Goal: Transaction & Acquisition: Purchase product/service

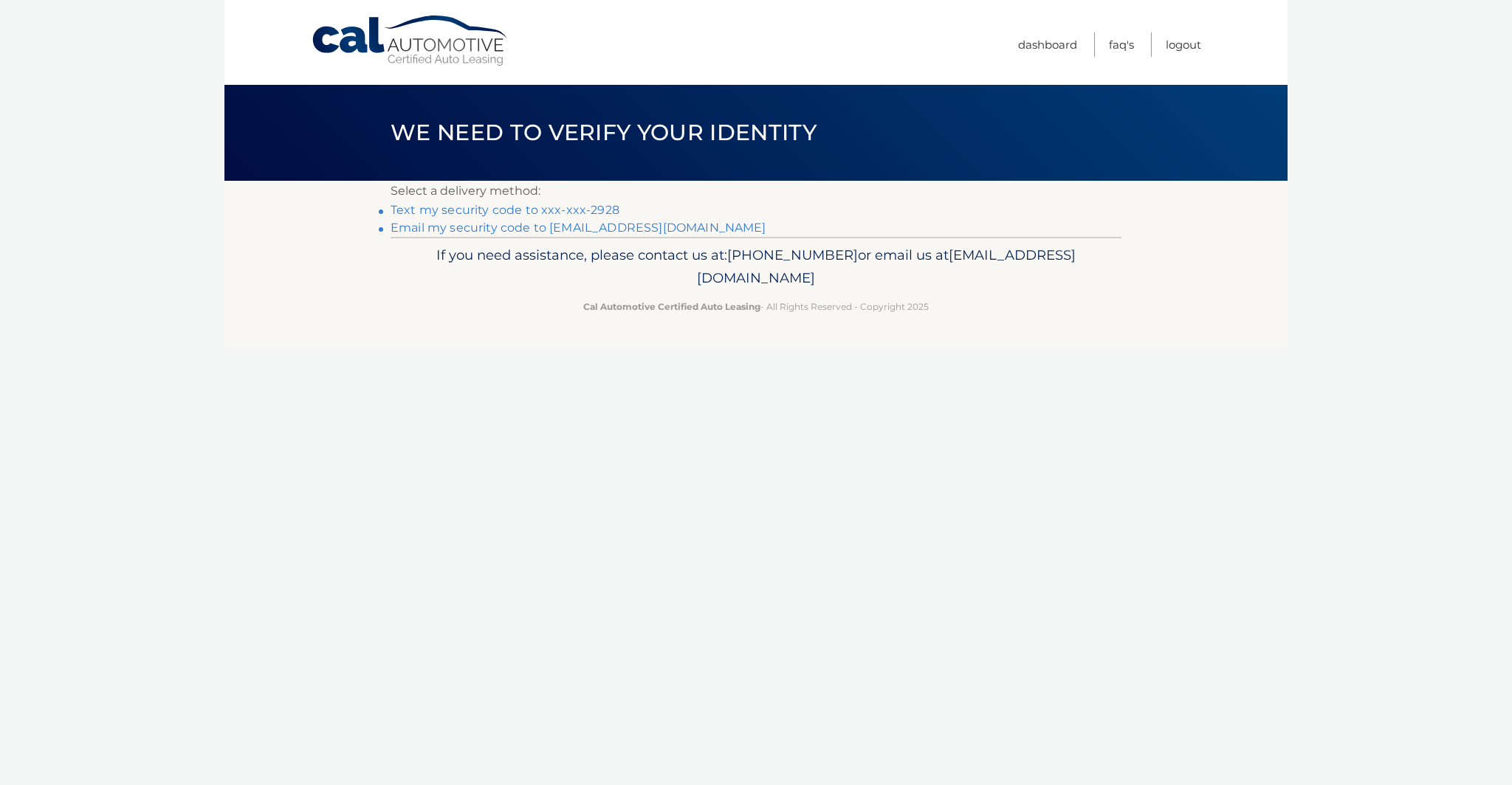
click at [508, 212] on link "Text my security code to xxx-xxx-2928" at bounding box center [506, 210] width 229 height 14
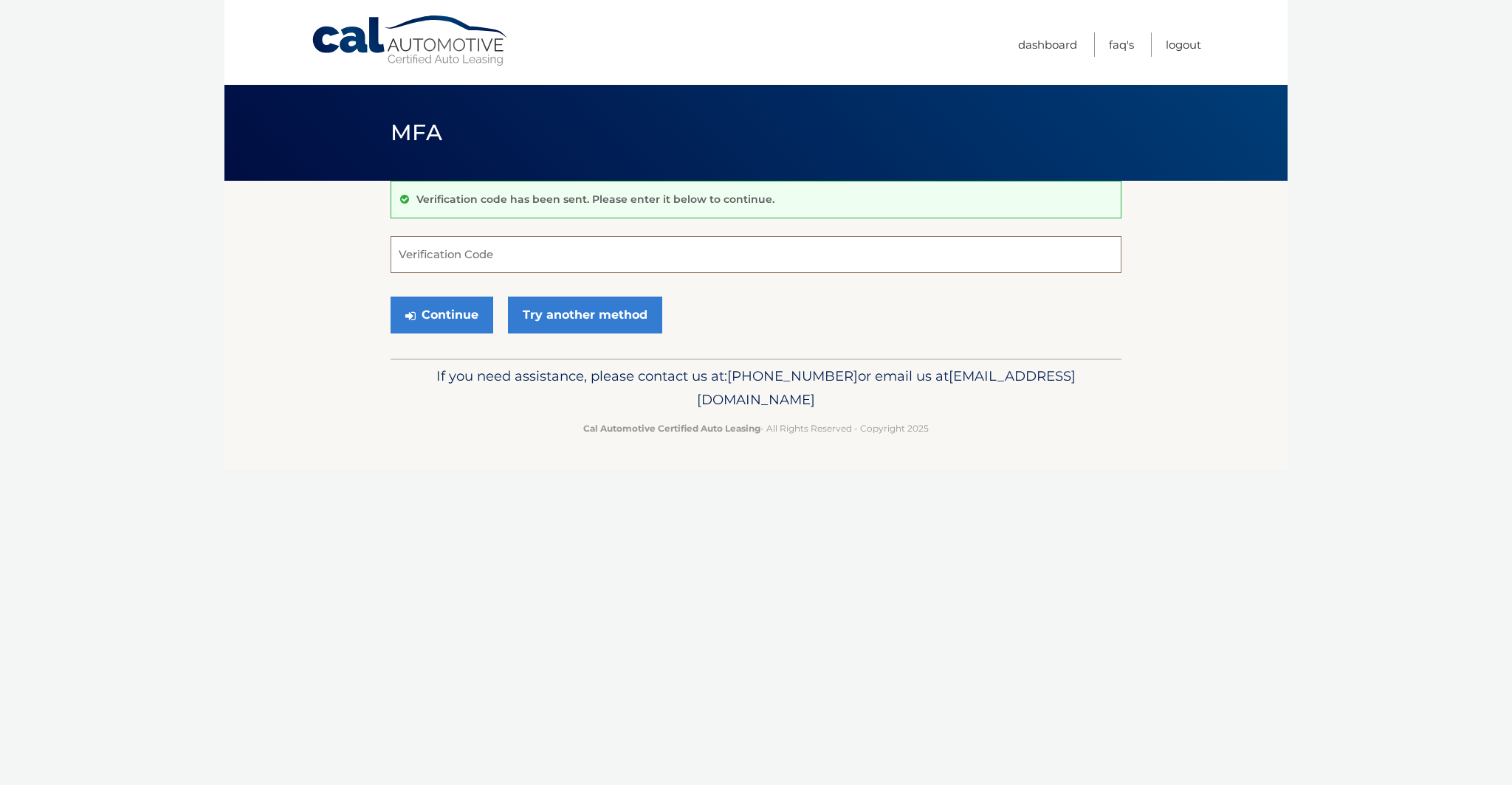
click at [462, 261] on input "Verification Code" at bounding box center [756, 254] width 731 height 37
type input "041769"
click at [431, 315] on button "Continue" at bounding box center [442, 315] width 103 height 37
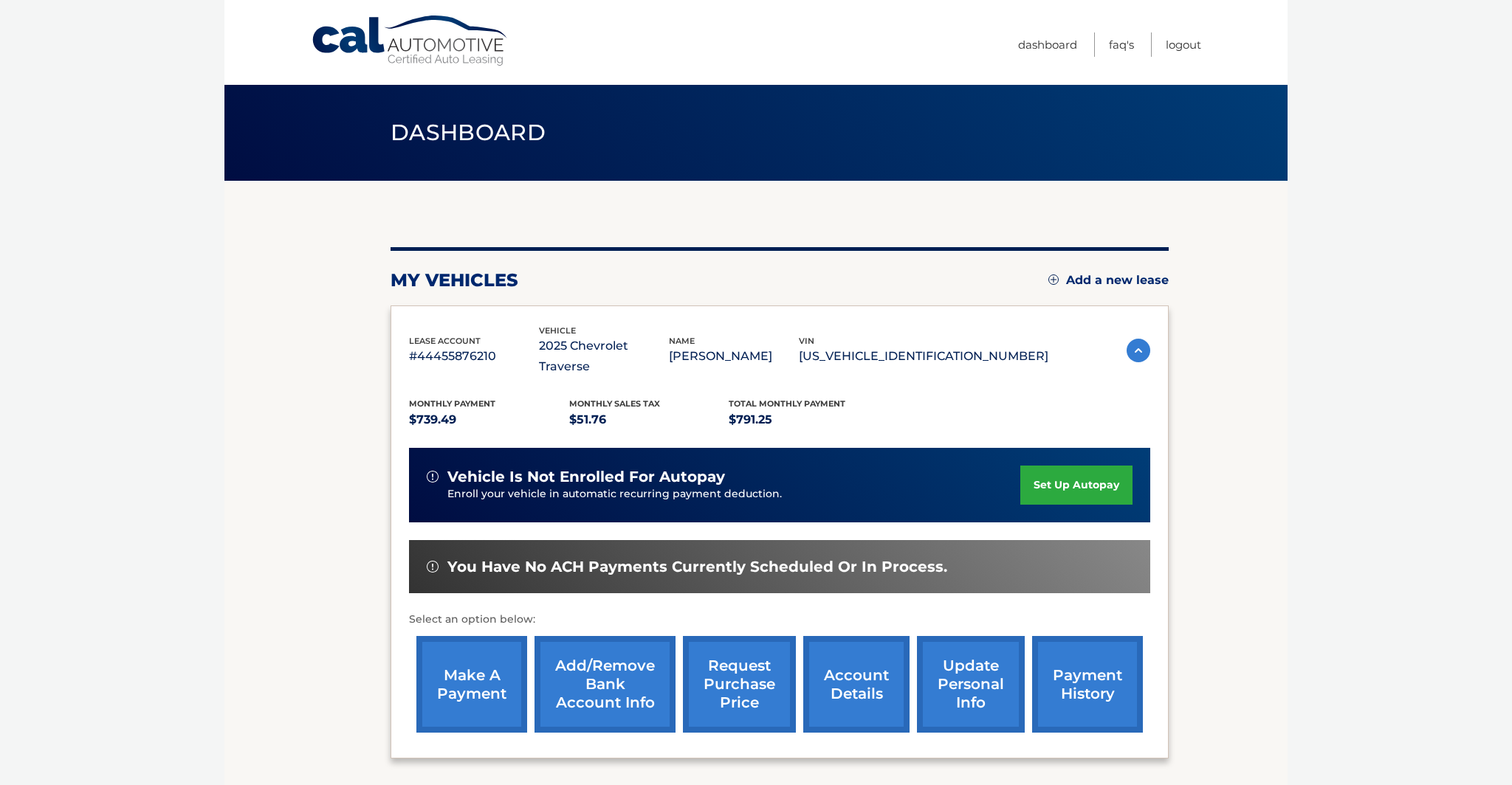
click at [477, 668] on link "make a payment" at bounding box center [471, 684] width 111 height 97
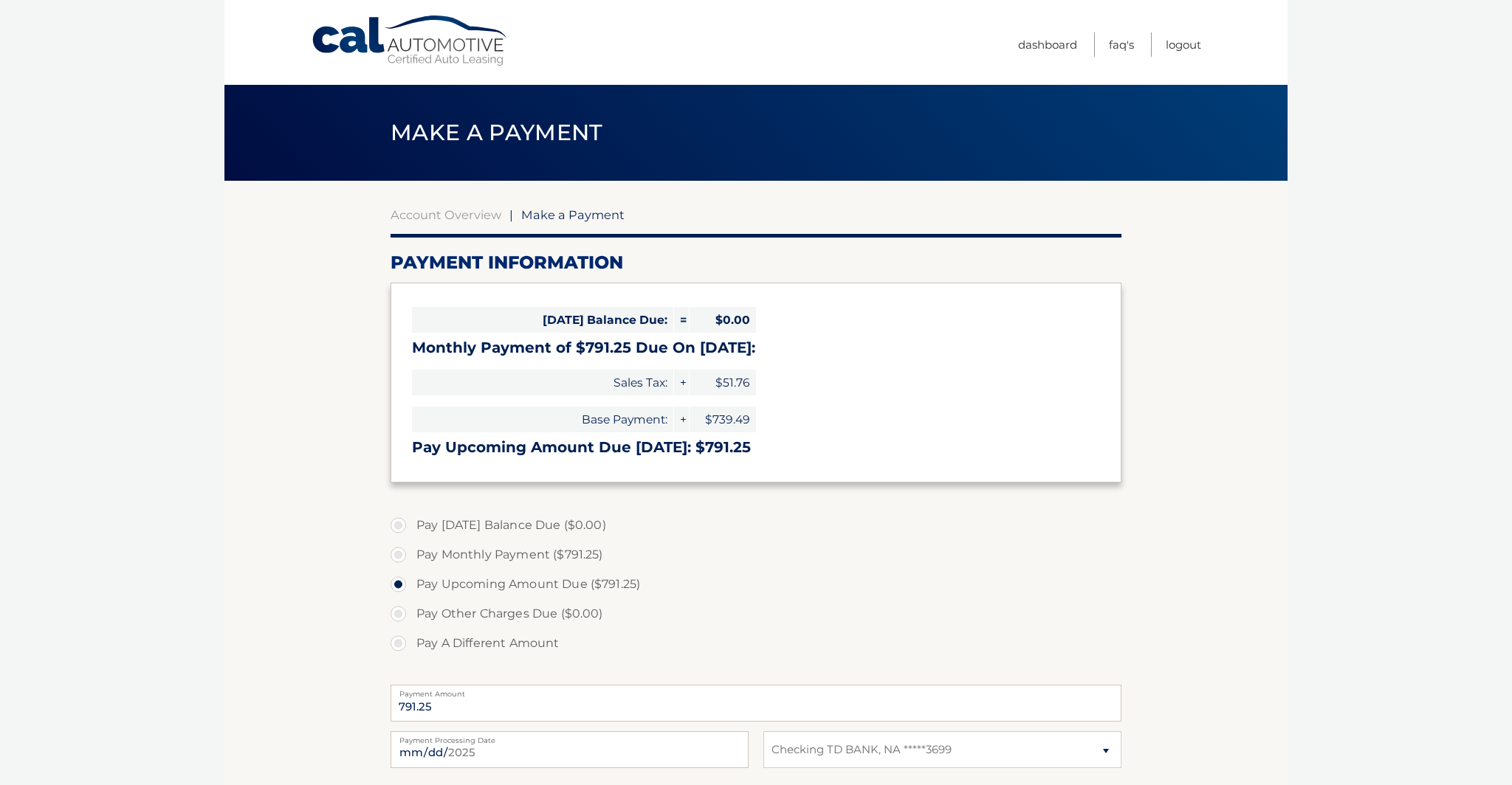
select select "MjM5YmM0ZWYtYmNhOS00MjAxLThmNGYtYWFlZDE5NGRlZWZi"
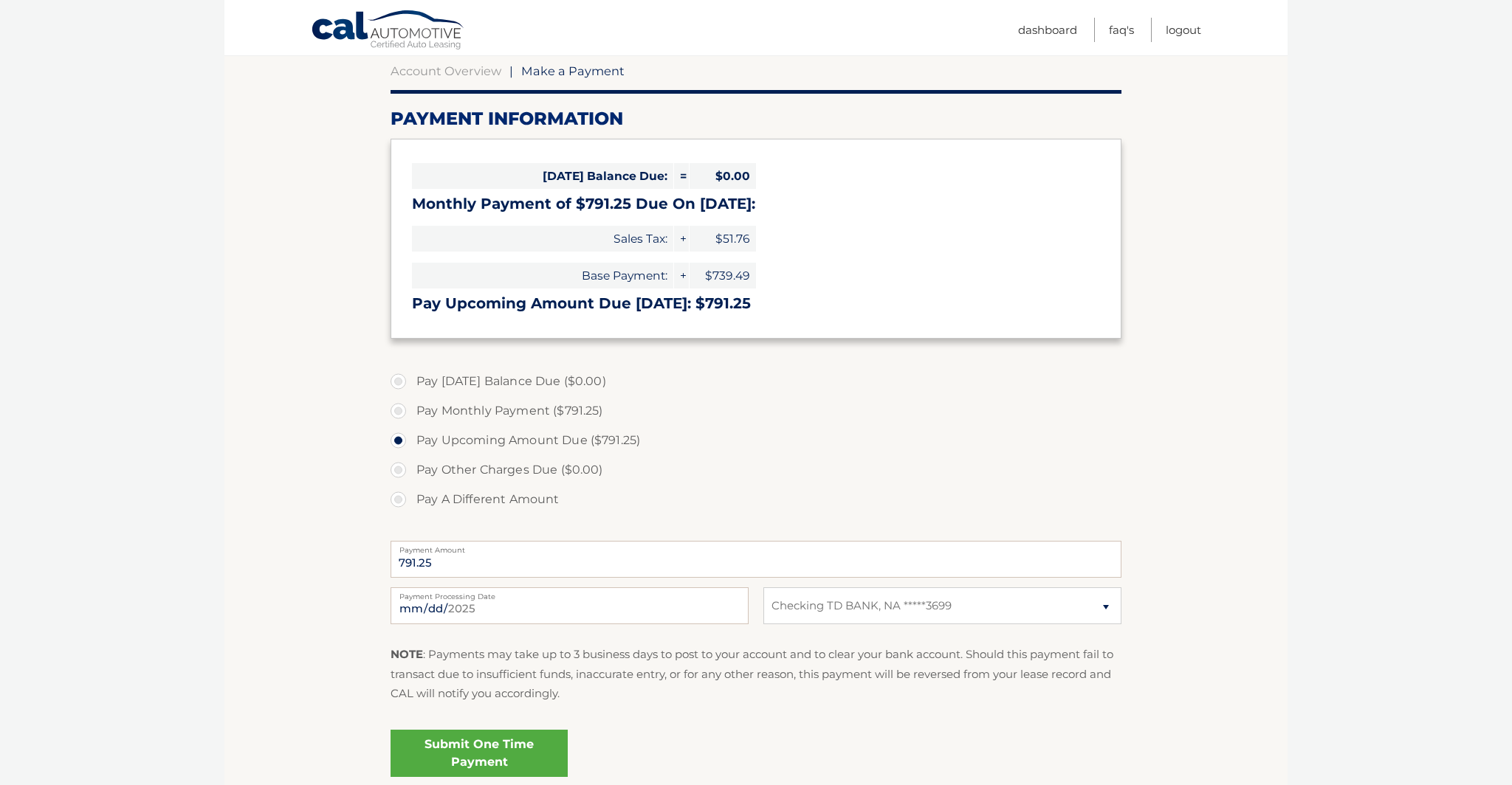
scroll to position [155, 0]
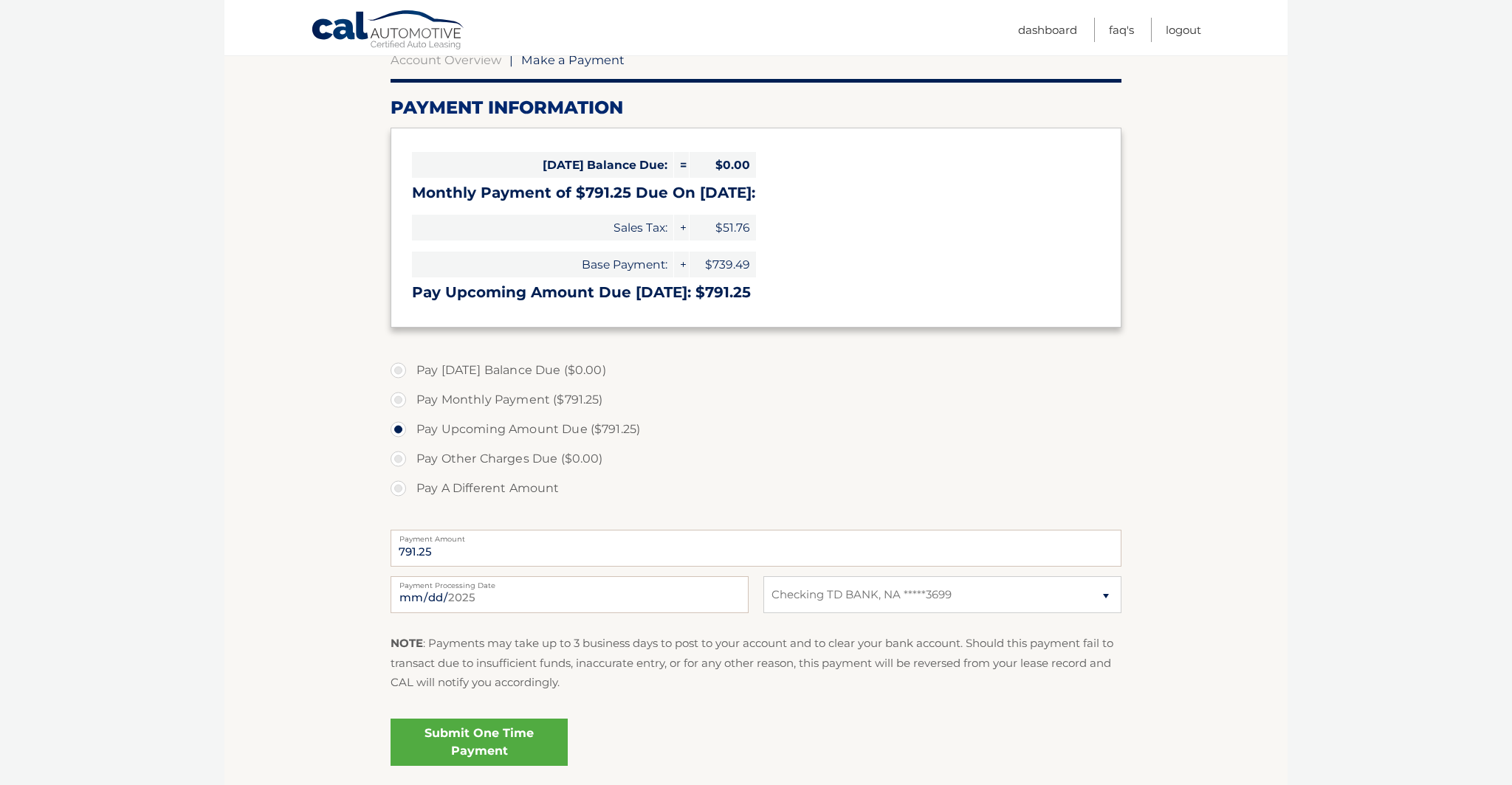
click at [460, 743] on link "Submit One Time Payment" at bounding box center [479, 743] width 177 height 47
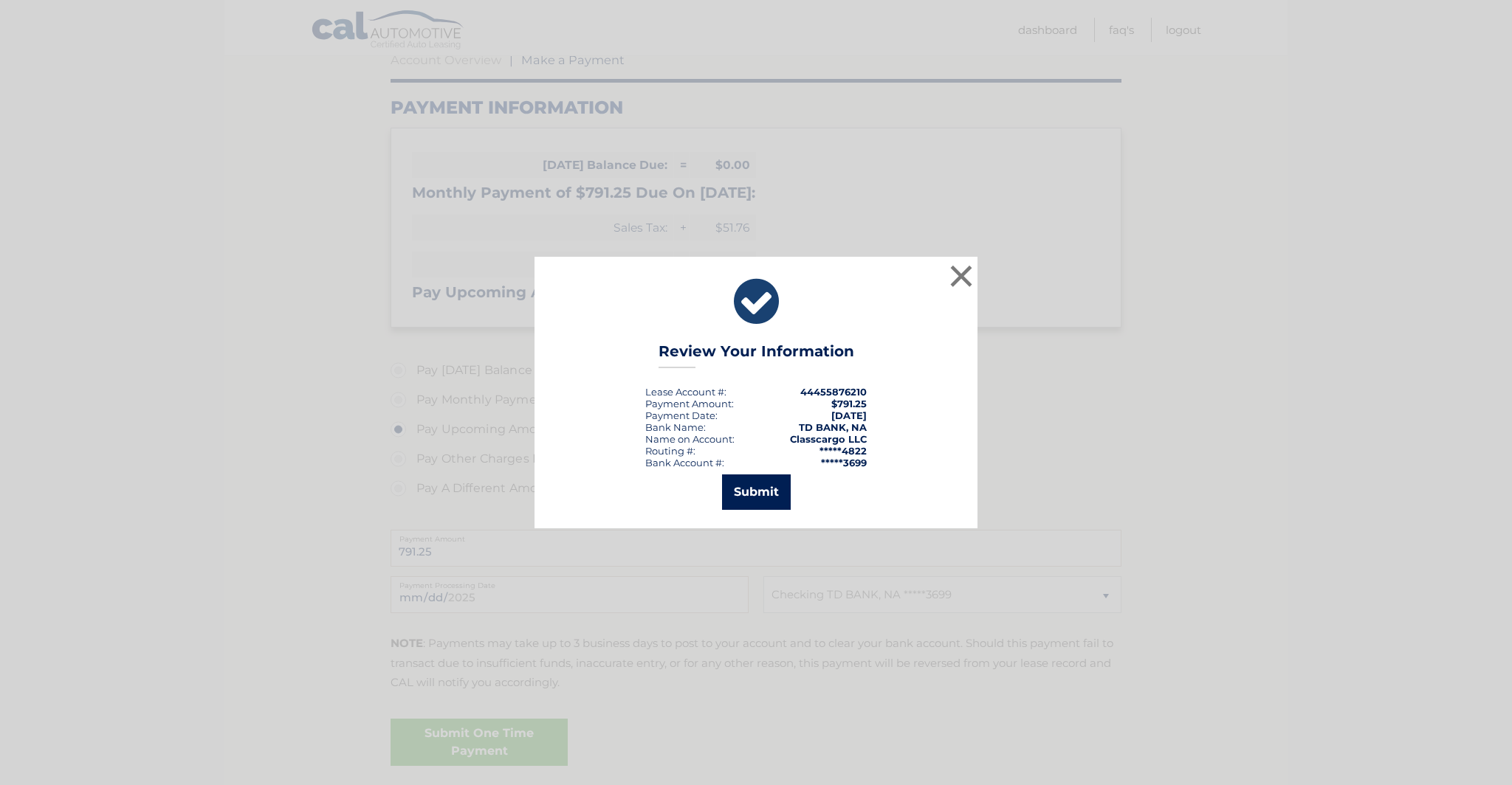
click at [747, 503] on button "Submit" at bounding box center [756, 492] width 69 height 35
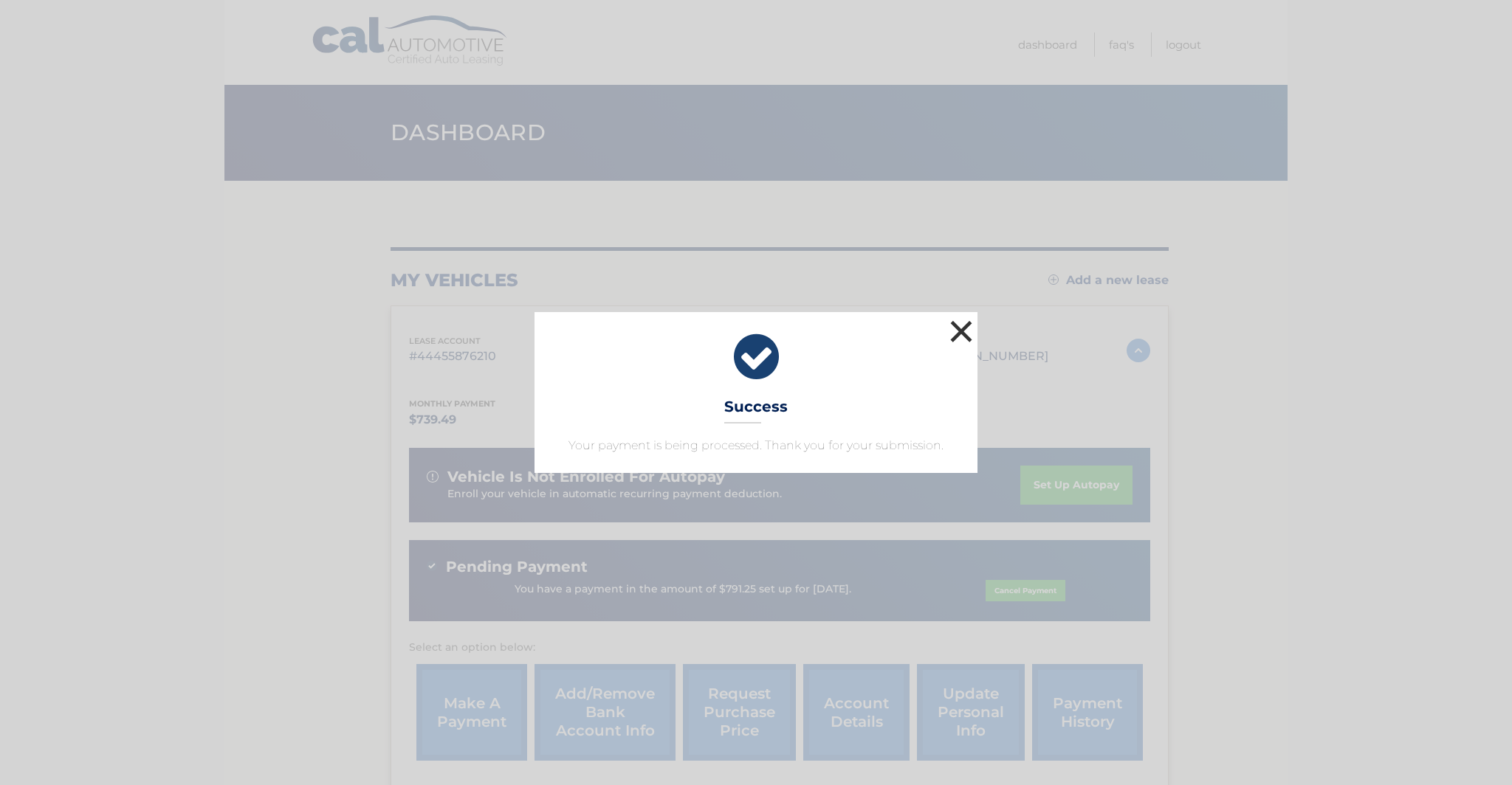
click at [956, 333] on button "×" at bounding box center [960, 331] width 30 height 30
